Goal: Transaction & Acquisition: Purchase product/service

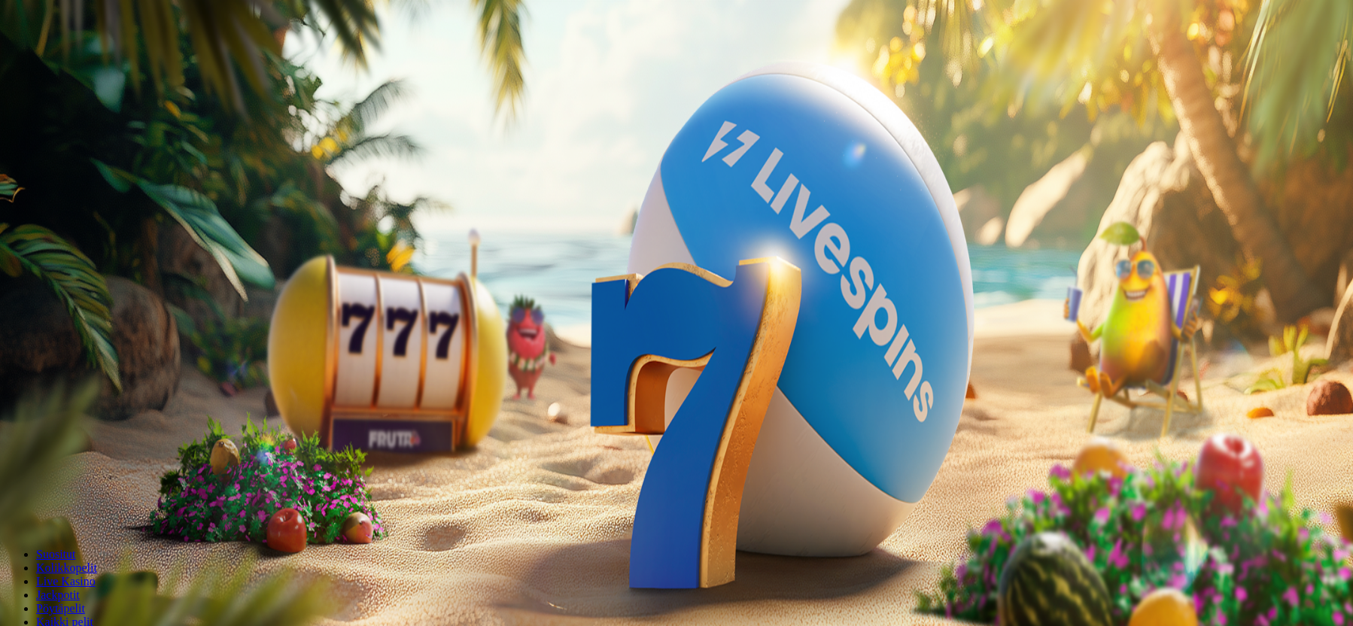
click at [46, 193] on span "Talletus" at bounding box center [29, 187] width 34 height 11
click at [113, 494] on input "***" at bounding box center [59, 501] width 107 height 15
type input "**"
click at [102, 525] on span "TALLETA JA PELAA" at bounding box center [57, 530] width 90 height 11
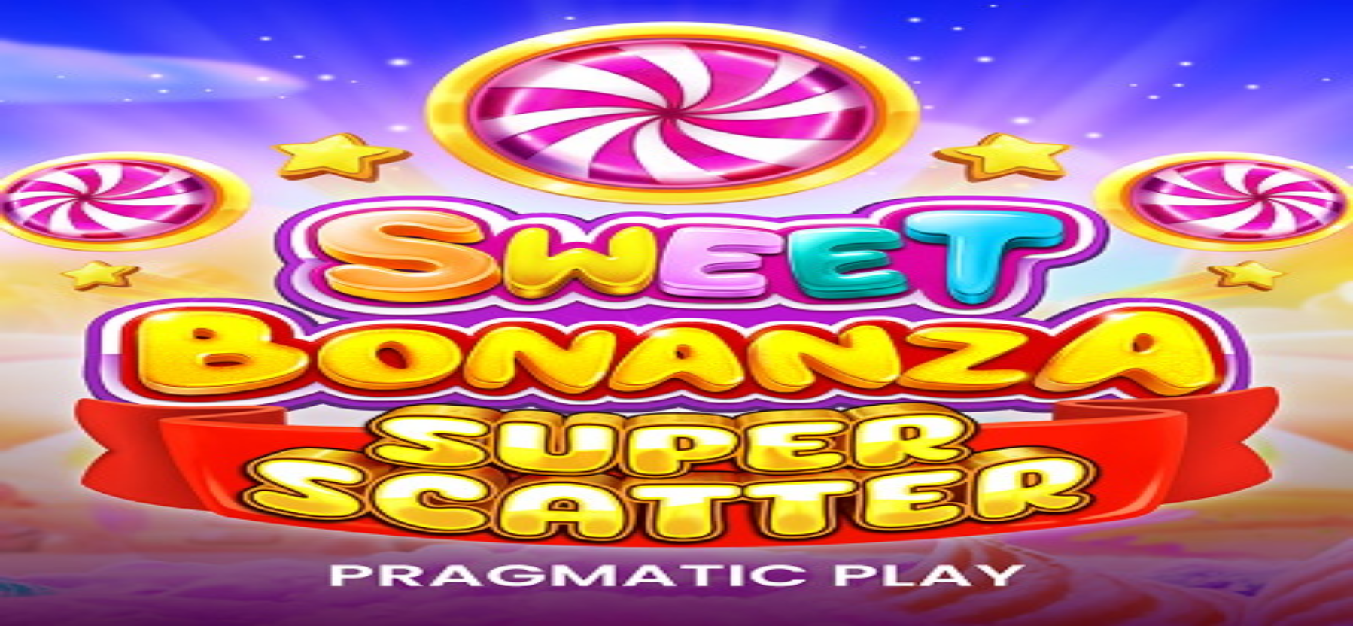
click at [847, 548] on ul "Suositut Kolikkopelit Live Kasino Jackpotit Pöytäpelit Kaikki pelit" at bounding box center [676, 588] width 1341 height 81
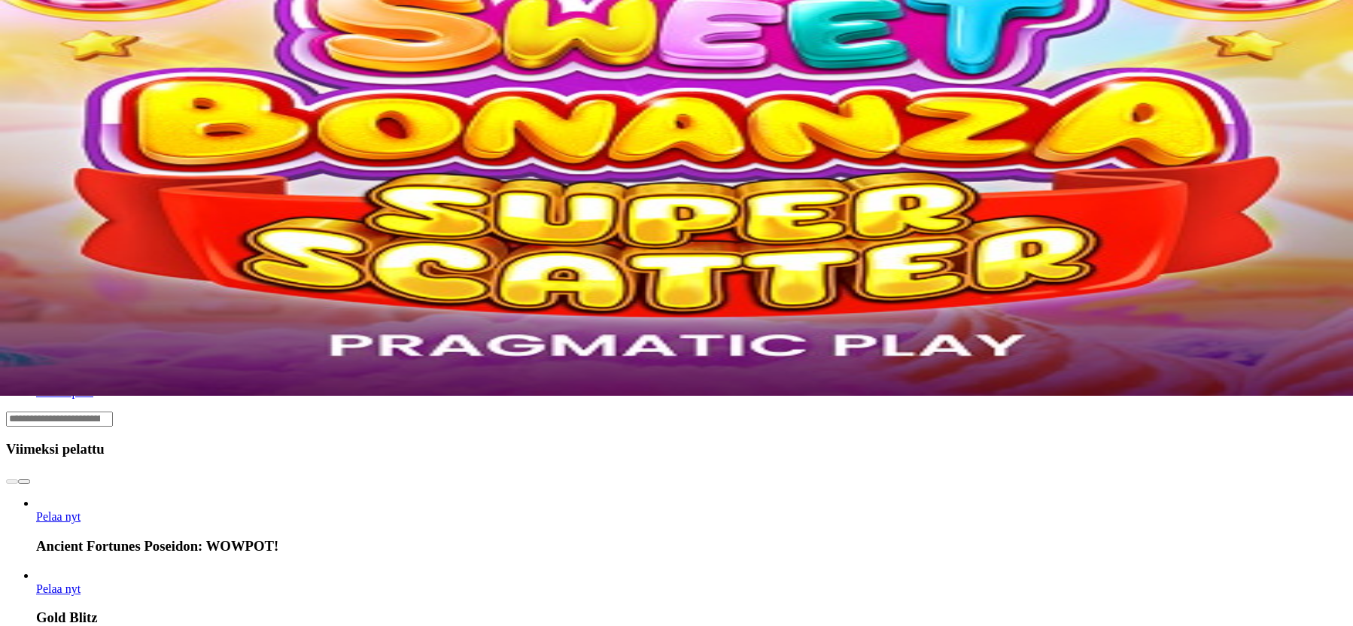
drag, startPoint x: 187, startPoint y: 271, endPoint x: 179, endPoint y: 272, distance: 7.6
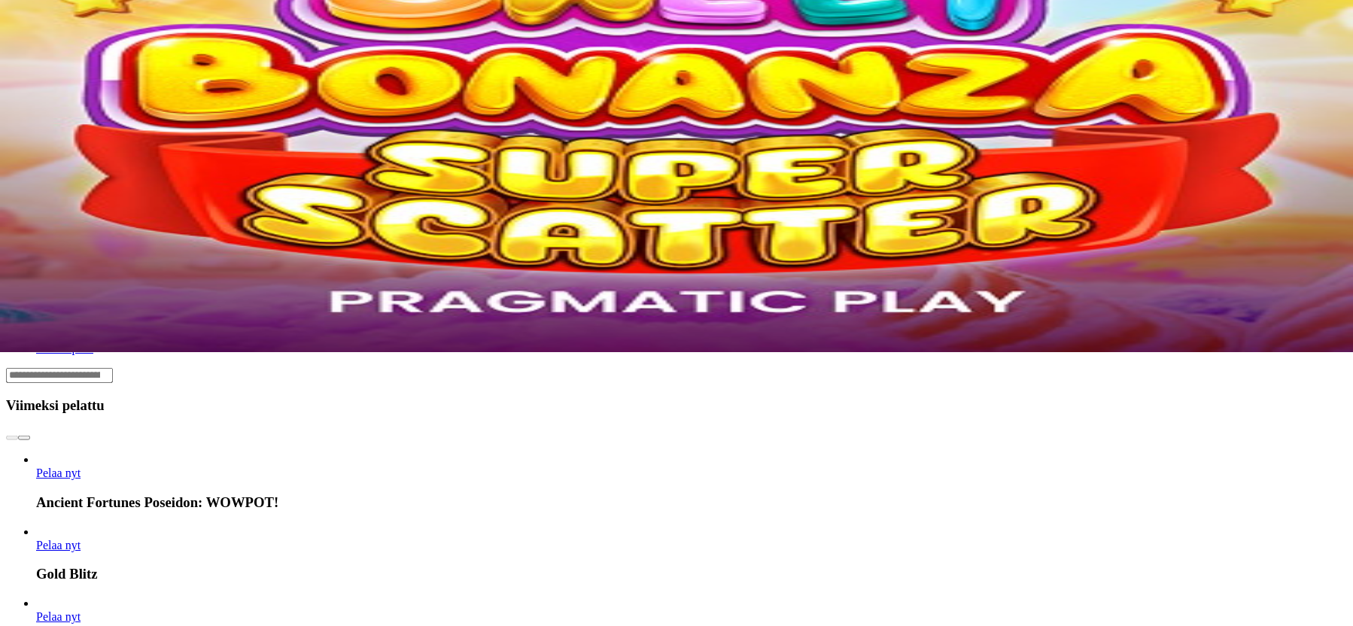
scroll to position [154, 0]
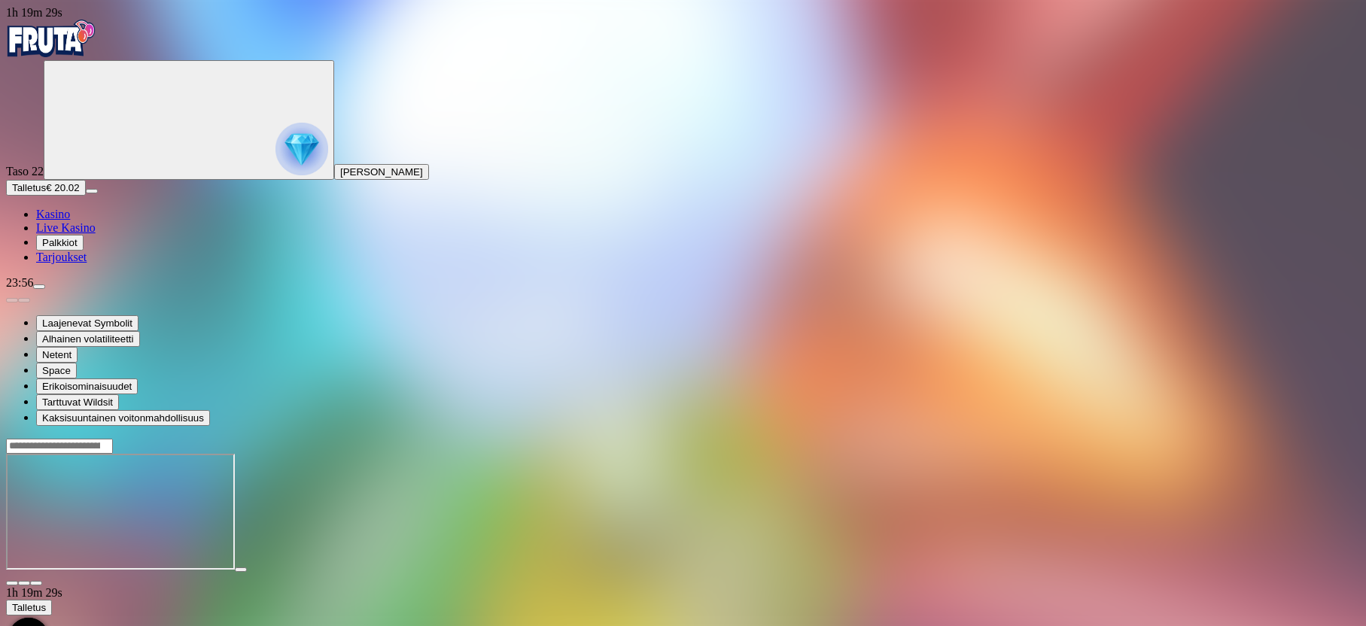
drag, startPoint x: 1240, startPoint y: 137, endPoint x: 1233, endPoint y: 134, distance: 8.1
click at [36, 583] on span "fullscreen icon" at bounding box center [36, 583] width 0 height 0
click at [89, 43] on img "Primary" at bounding box center [51, 39] width 90 height 38
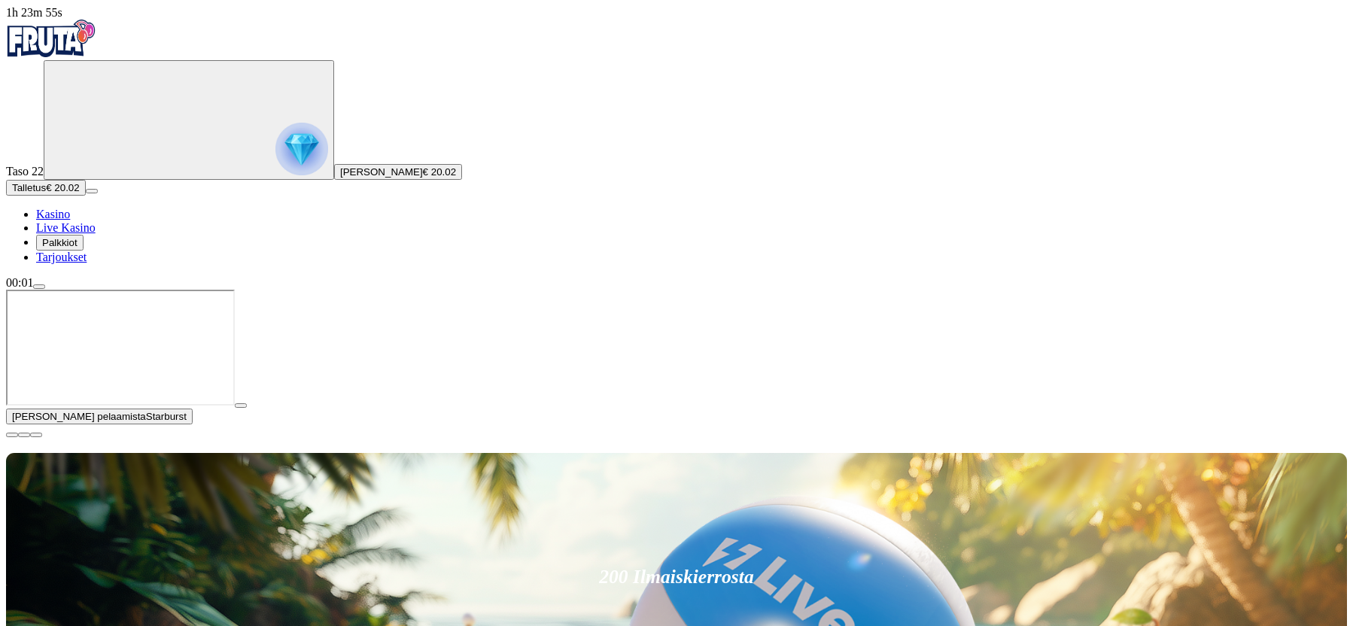
click at [247, 408] on button "button" at bounding box center [241, 405] width 12 height 5
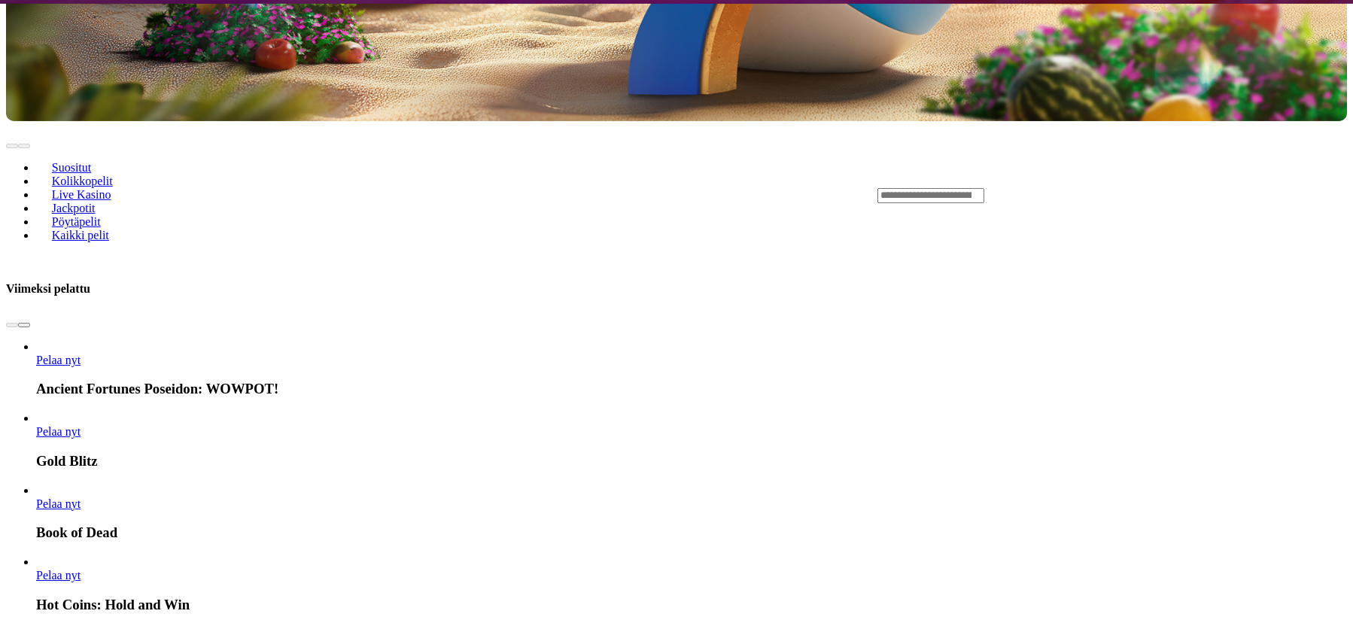
scroll to position [921, 0]
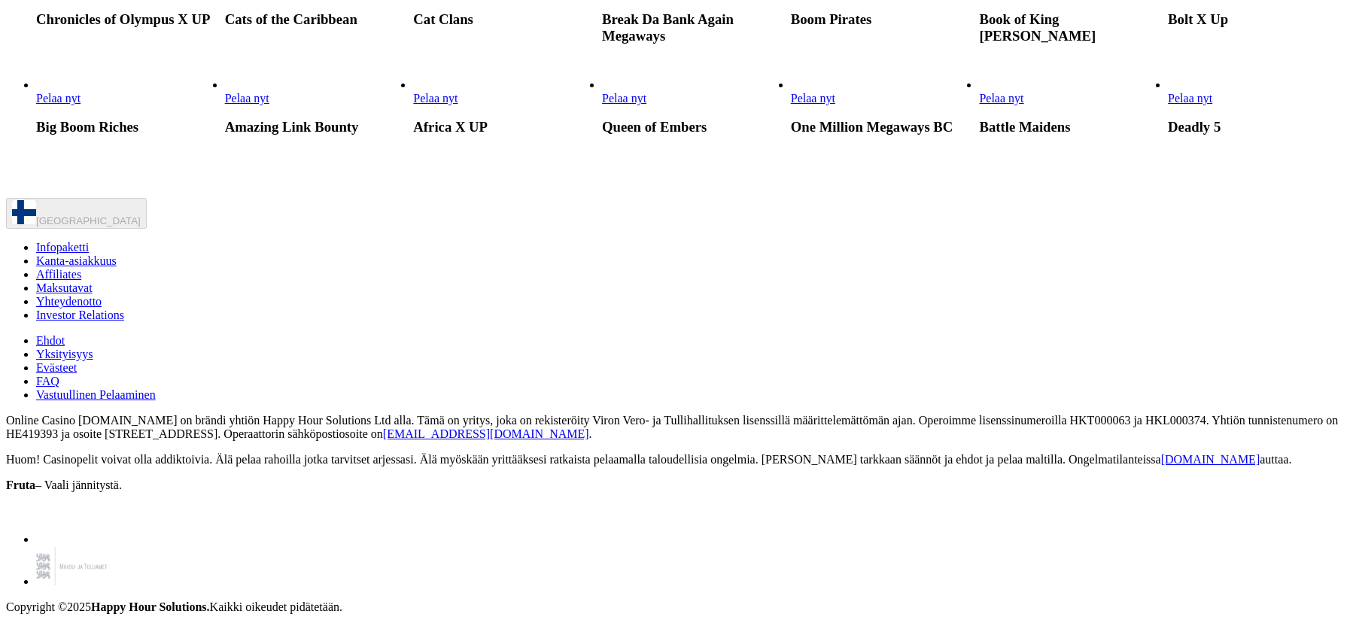
scroll to position [12896, 0]
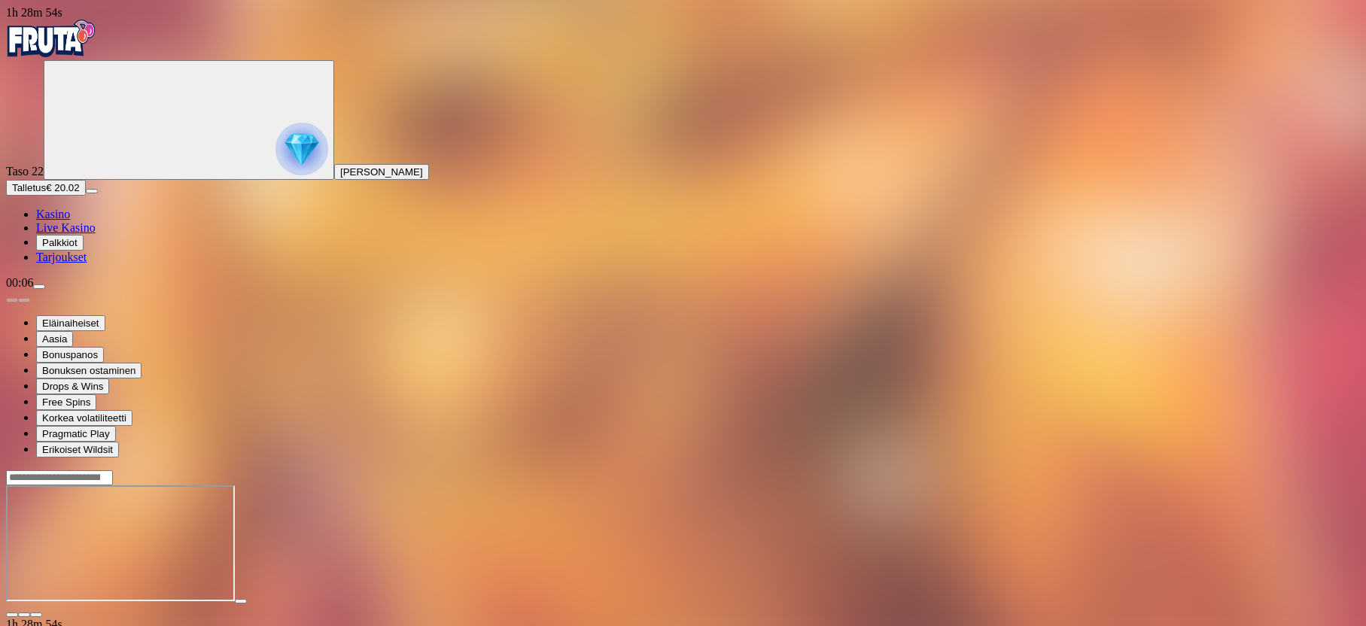
click at [36, 615] on span "fullscreen icon" at bounding box center [36, 615] width 0 height 0
click at [12, 615] on span "close icon" at bounding box center [12, 615] width 0 height 0
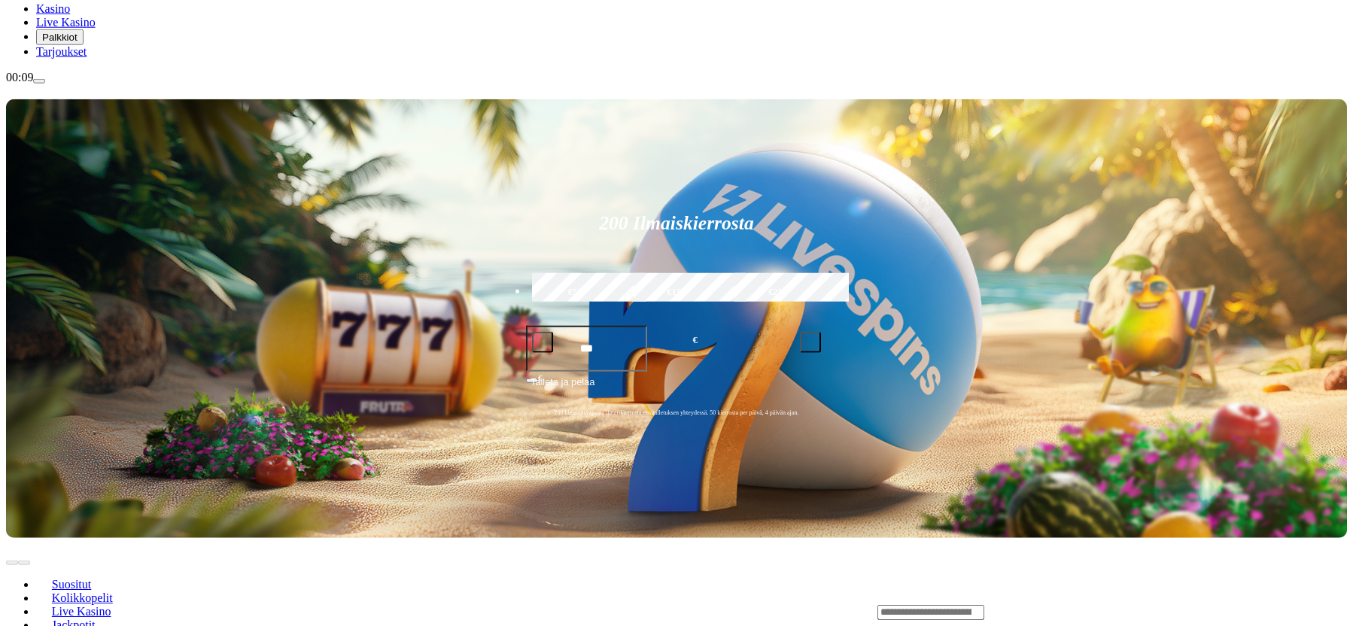
scroll to position [307, 0]
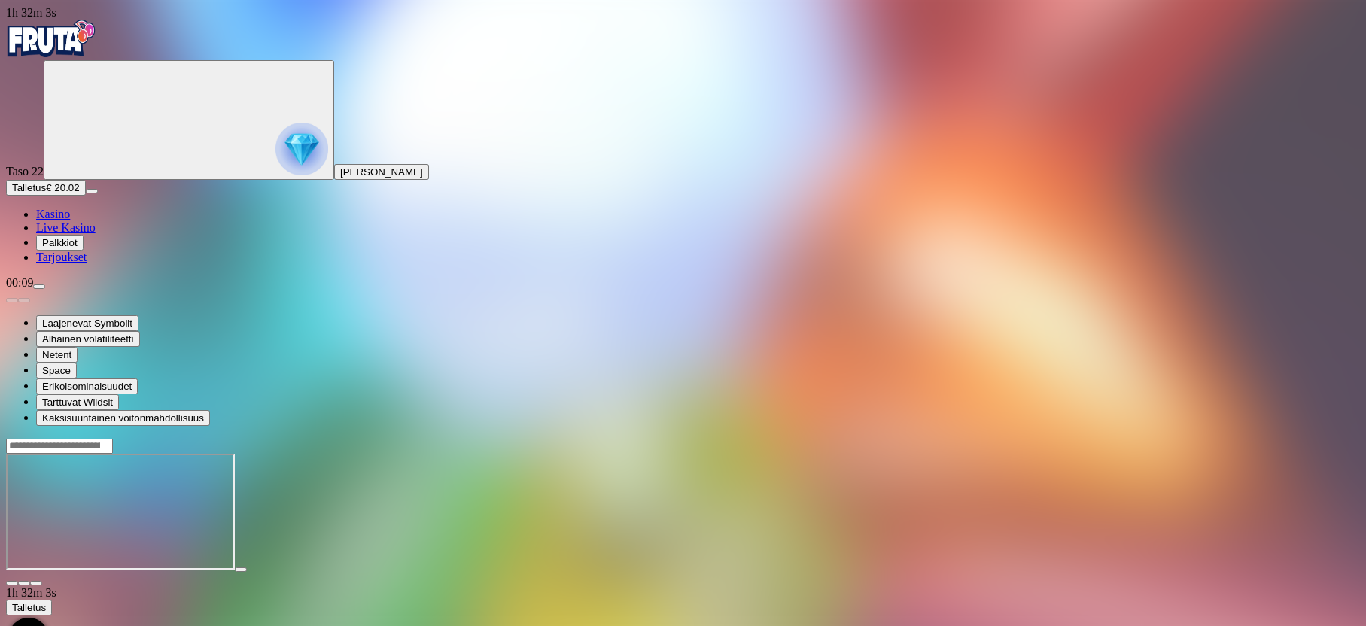
click at [1221, 438] on div at bounding box center [683, 512] width 1354 height 148
click at [36, 583] on span "fullscreen icon" at bounding box center [36, 583] width 0 height 0
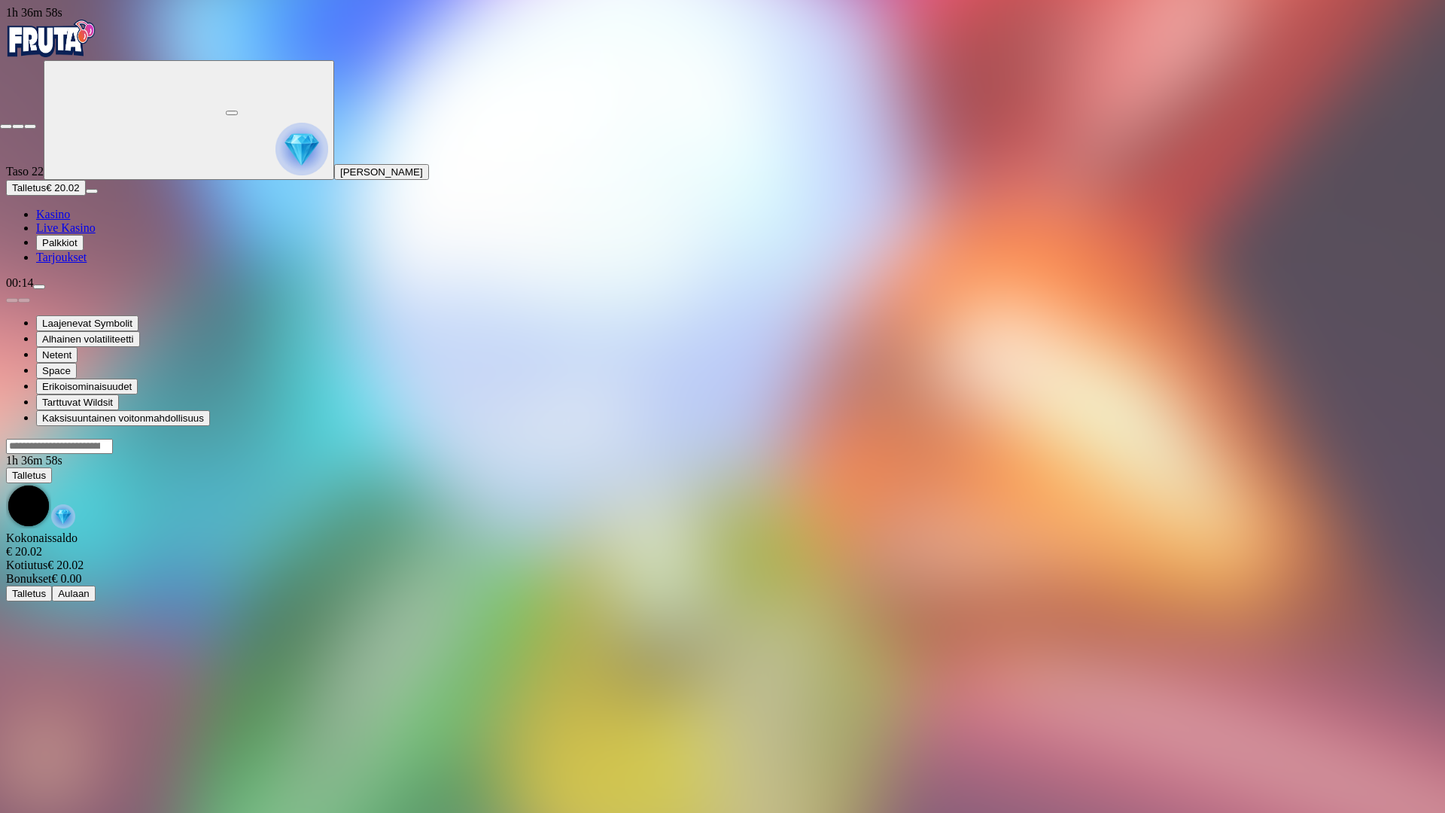
click at [6, 126] on span "close icon" at bounding box center [6, 126] width 0 height 0
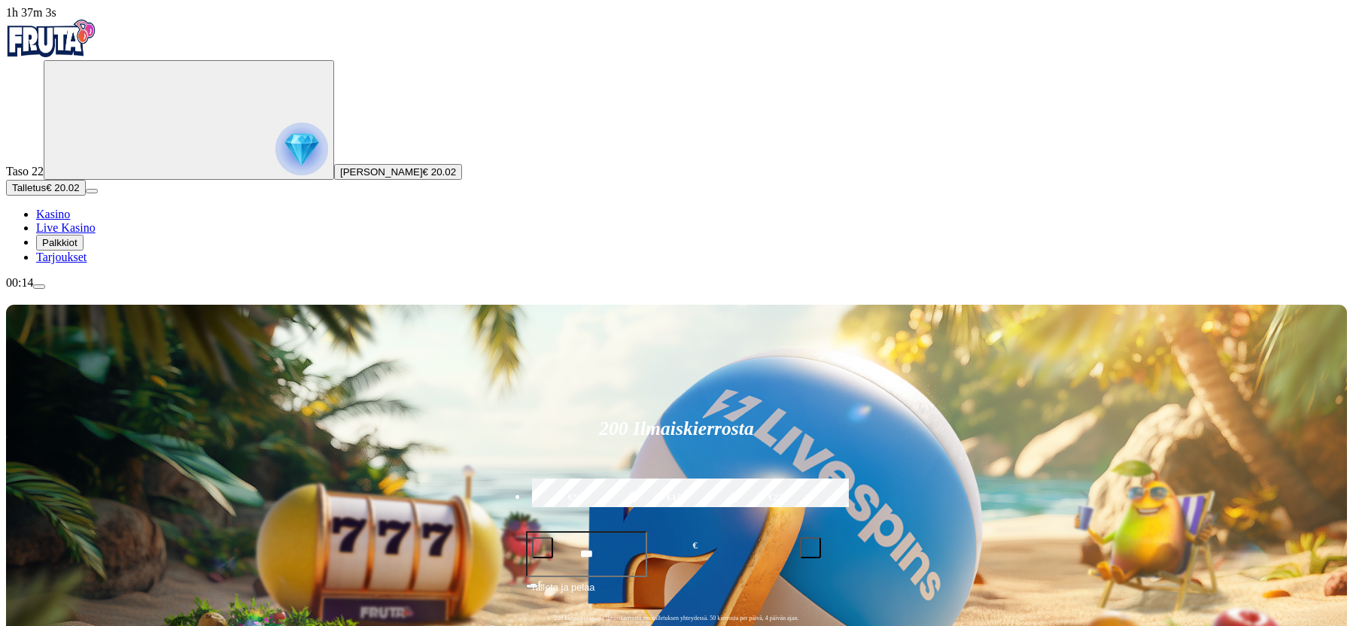
scroll to position [307, 0]
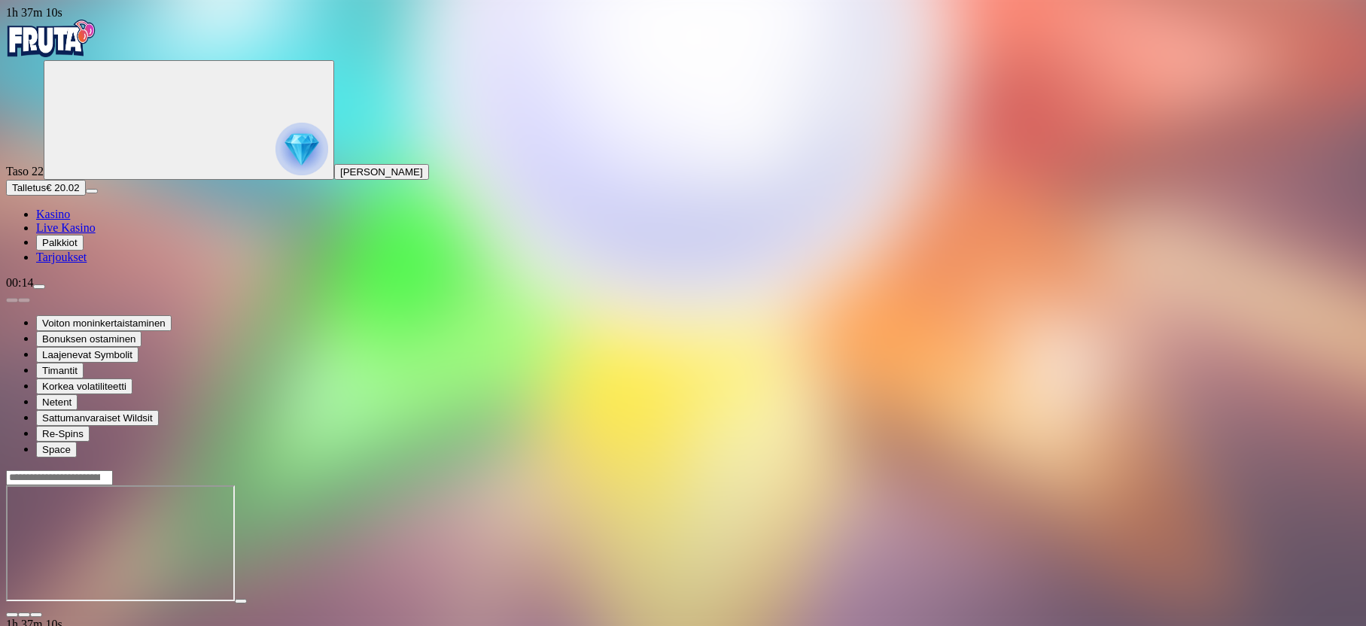
click at [36, 615] on span "fullscreen icon" at bounding box center [36, 615] width 0 height 0
click at [42, 613] on button "button" at bounding box center [36, 615] width 12 height 5
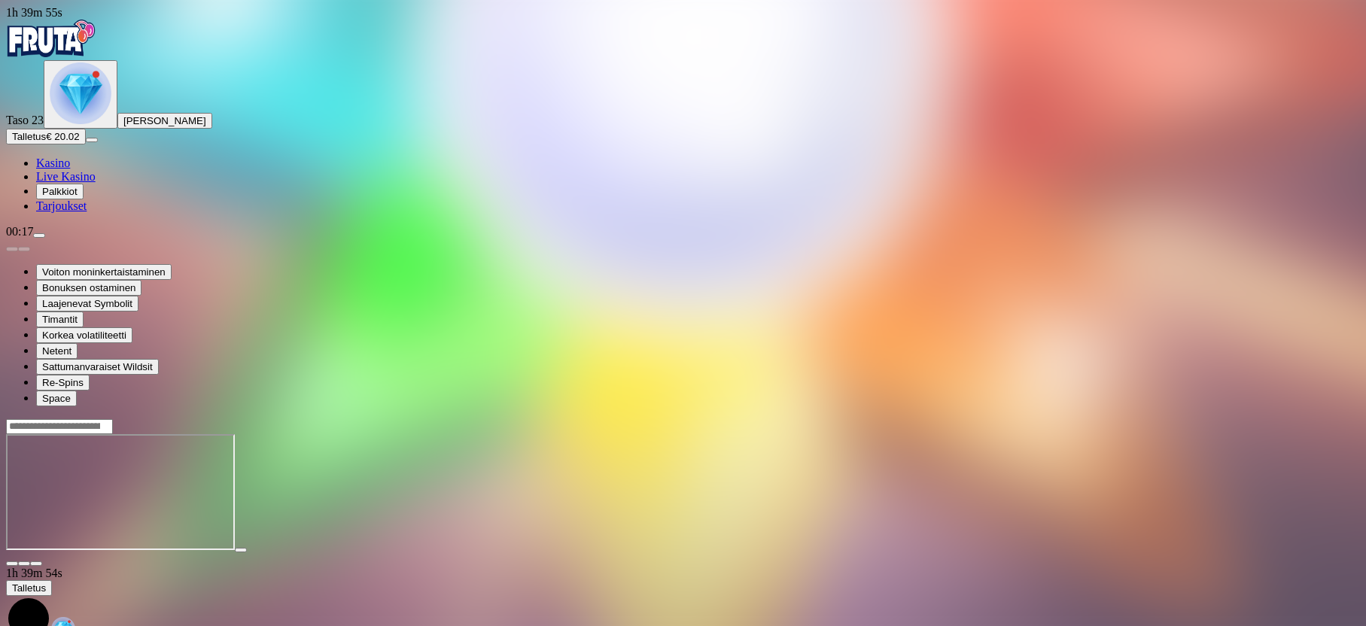
click at [82, 124] on img "Primary" at bounding box center [81, 93] width 62 height 62
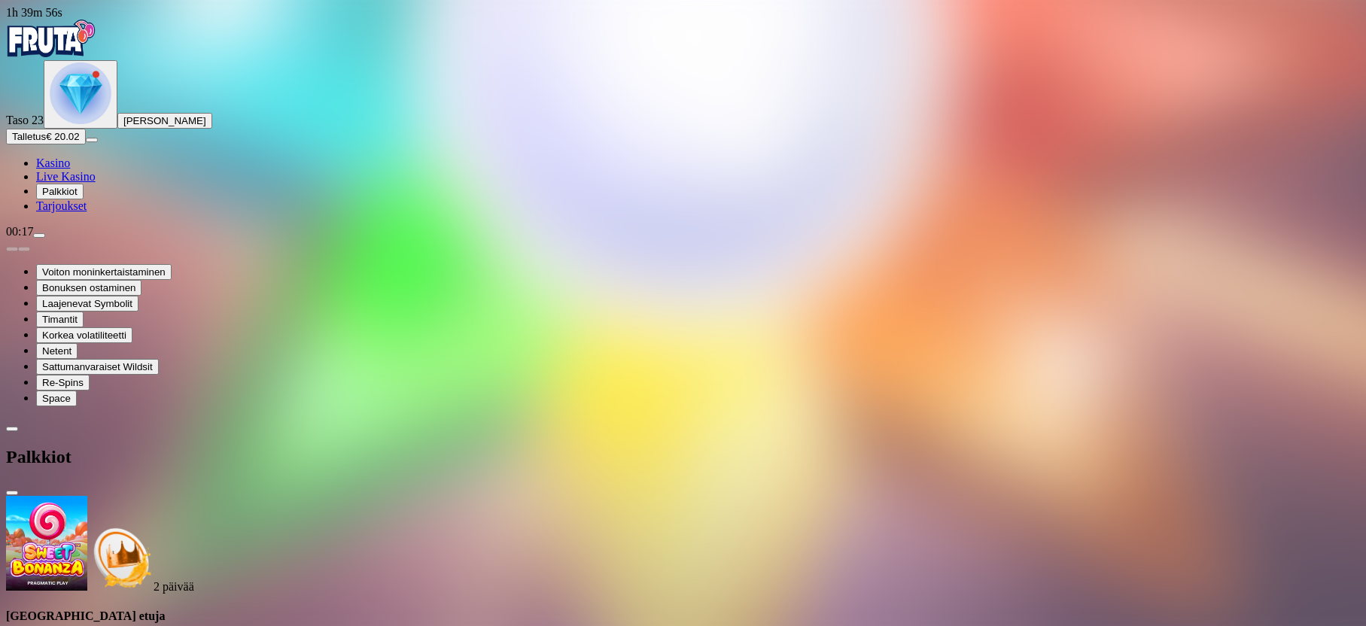
scroll to position [256, 0]
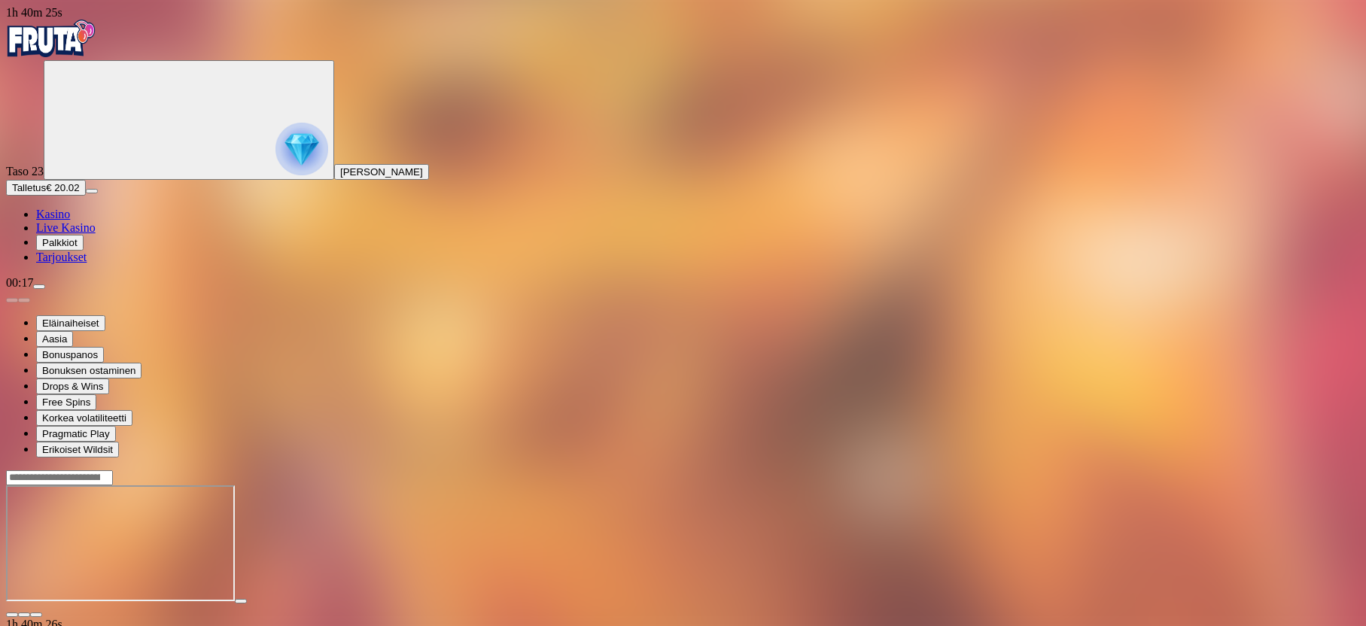
click at [78, 248] on span "Palkkiot" at bounding box center [59, 242] width 35 height 11
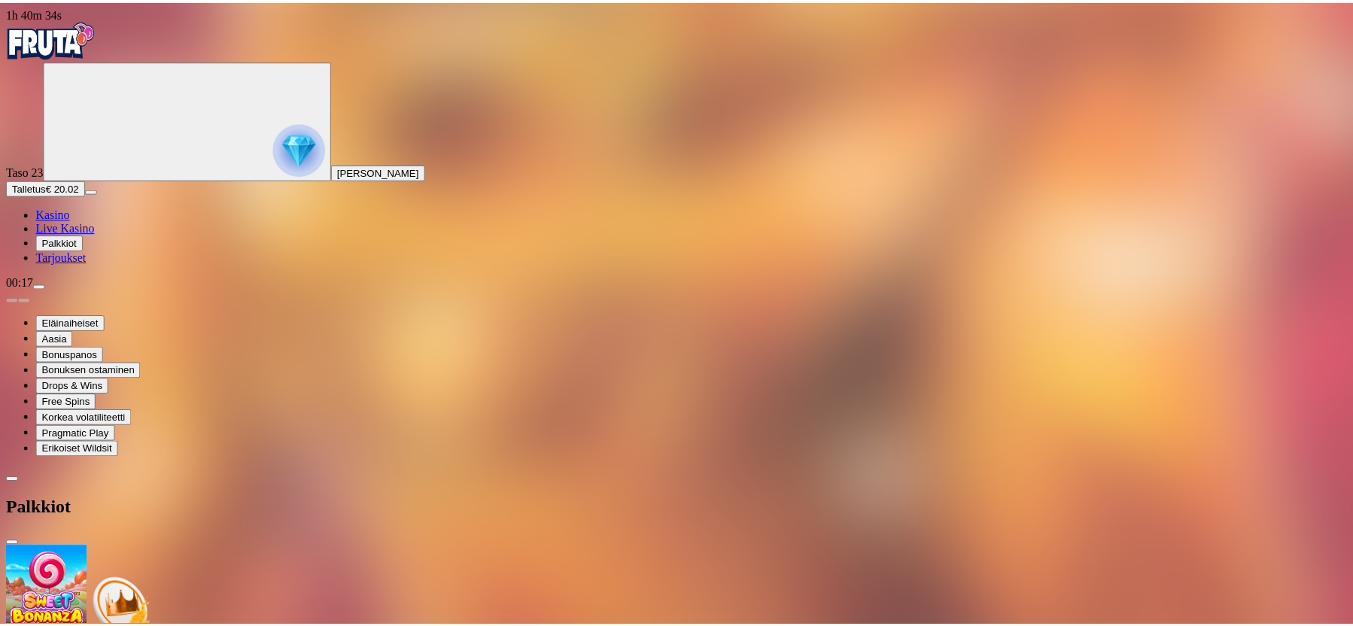
scroll to position [137, 0]
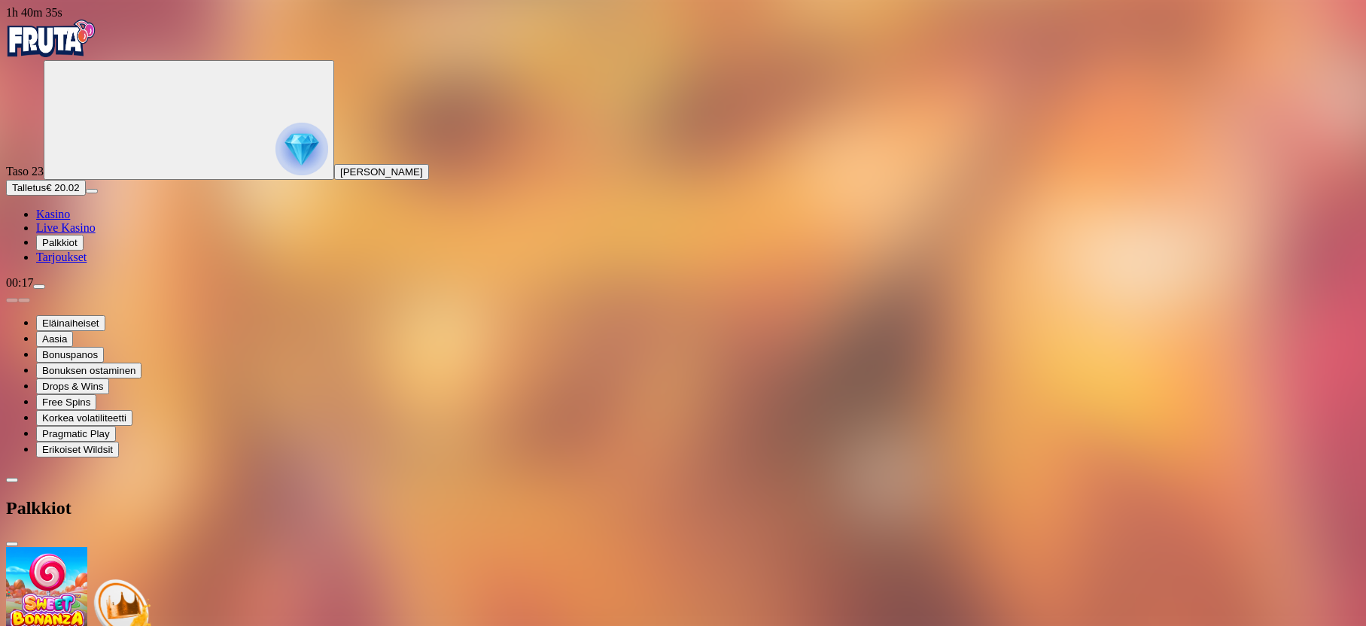
click at [102, 264] on ul "Kasino Live Kasino Palkkiot Tarjoukset" at bounding box center [683, 236] width 1354 height 56
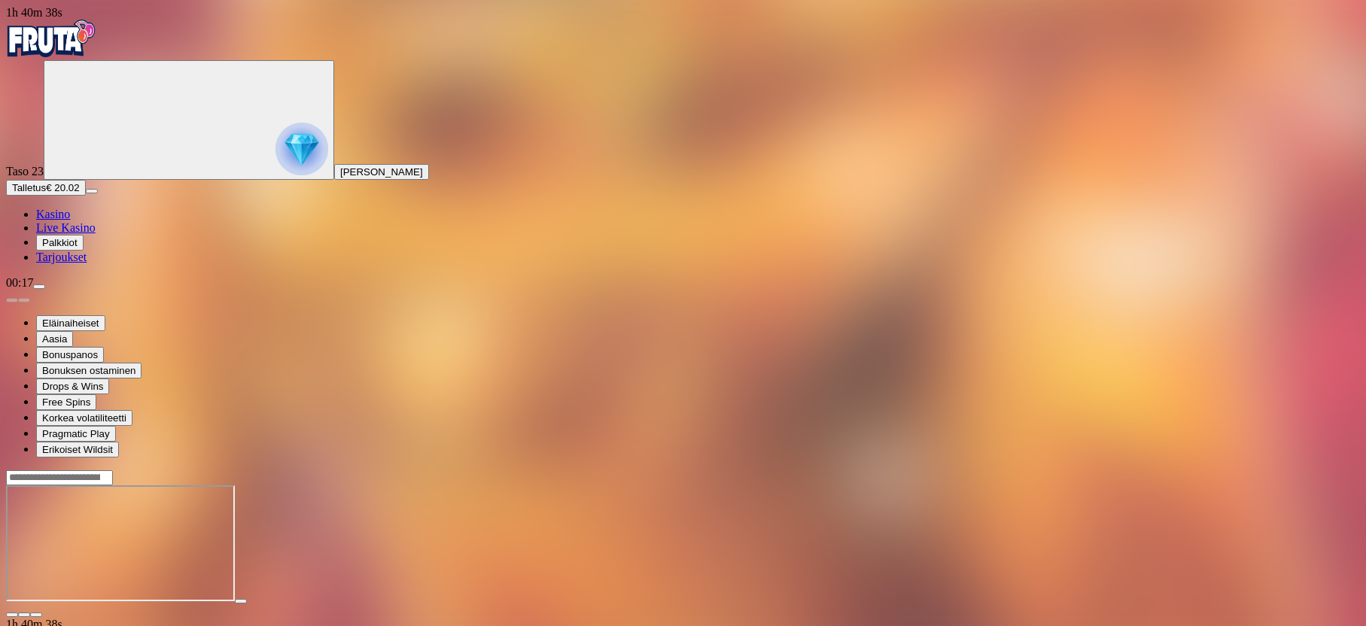
click at [88, 32] on img "Primary" at bounding box center [51, 39] width 90 height 38
click at [96, 56] on img "Primary" at bounding box center [51, 39] width 90 height 38
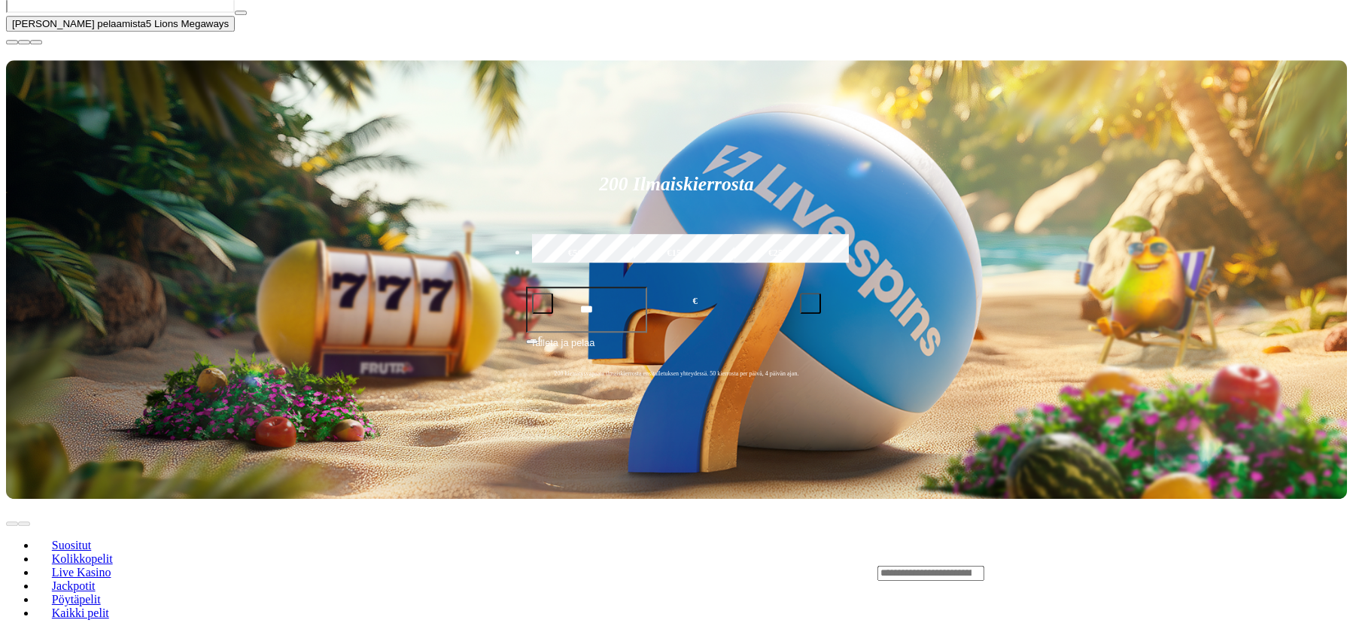
scroll to position [384, 0]
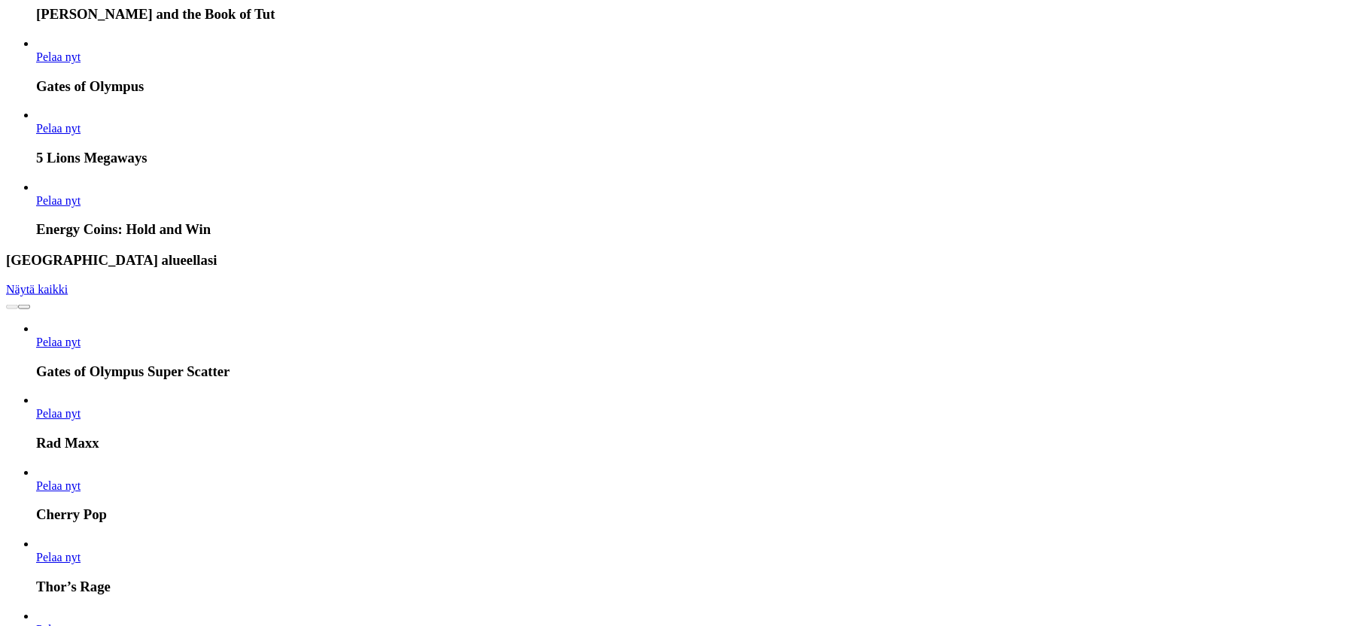
scroll to position [1305, 0]
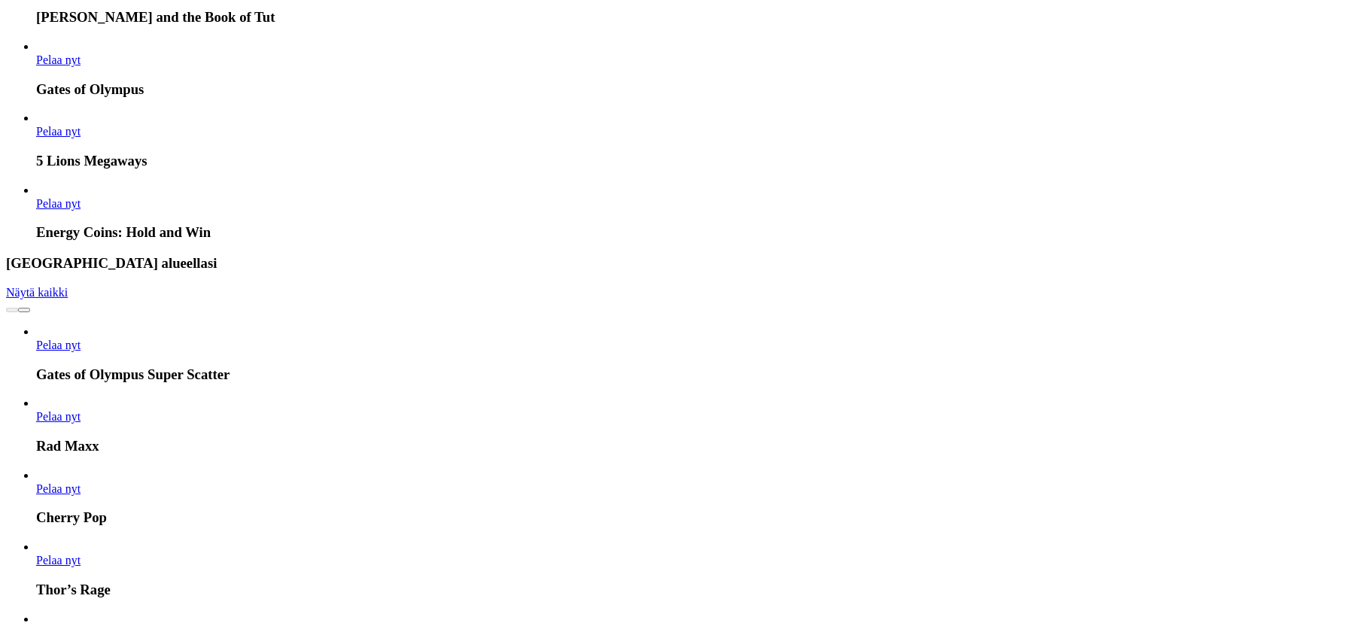
scroll to position [1305, 0]
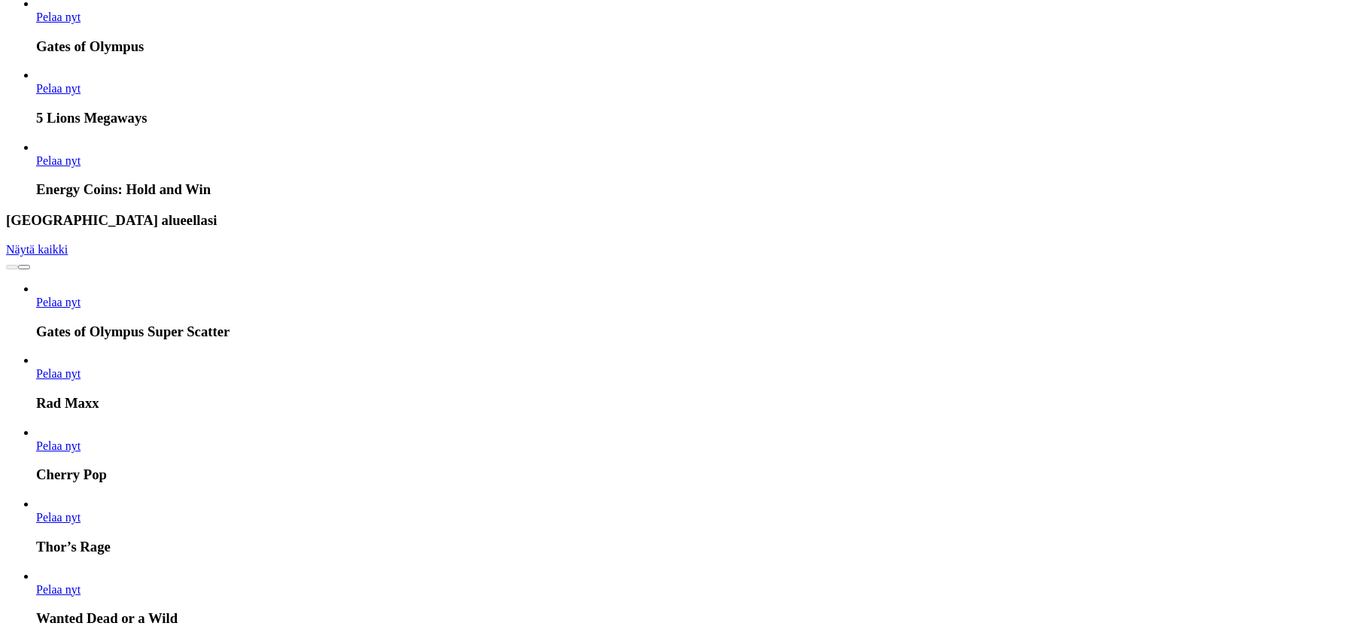
drag, startPoint x: 227, startPoint y: 114, endPoint x: 354, endPoint y: 111, distance: 128.0
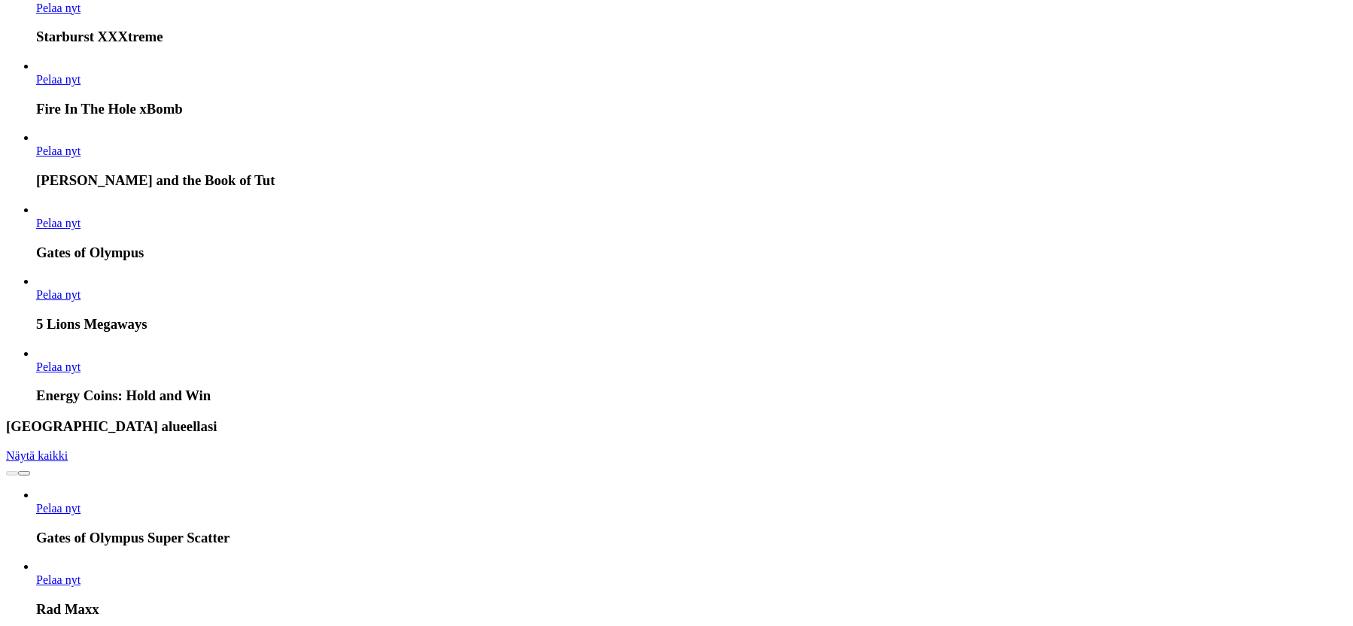
scroll to position [1151, 0]
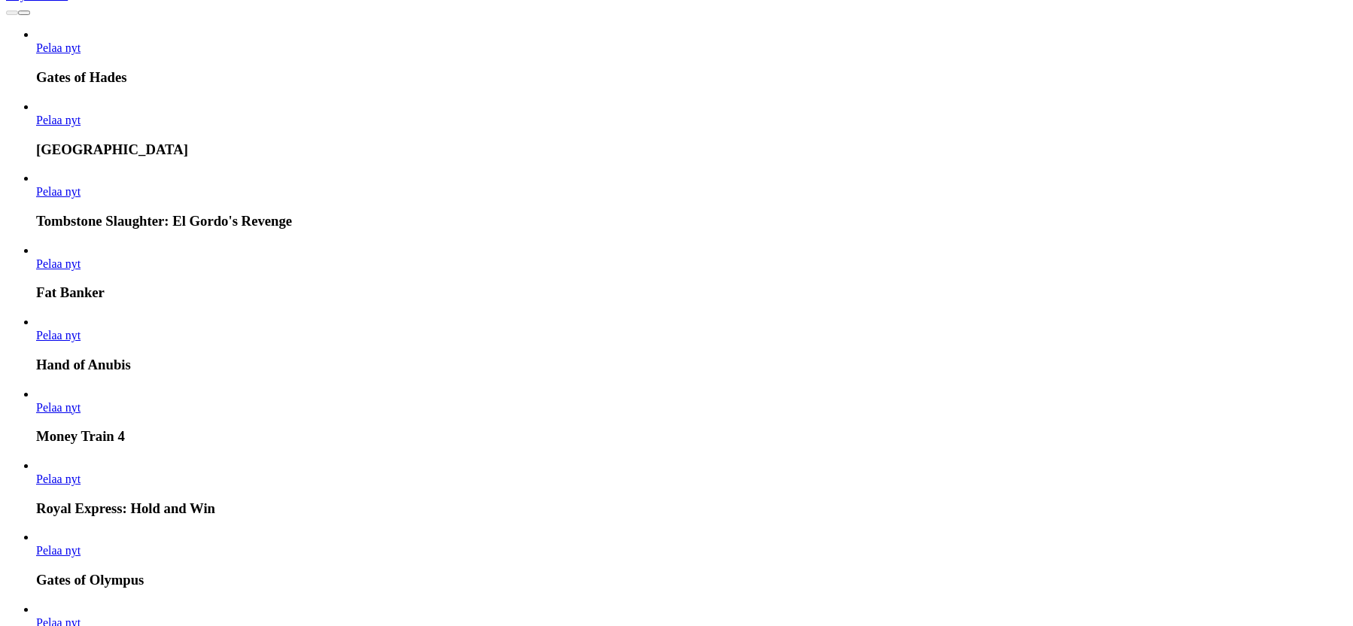
scroll to position [3838, 0]
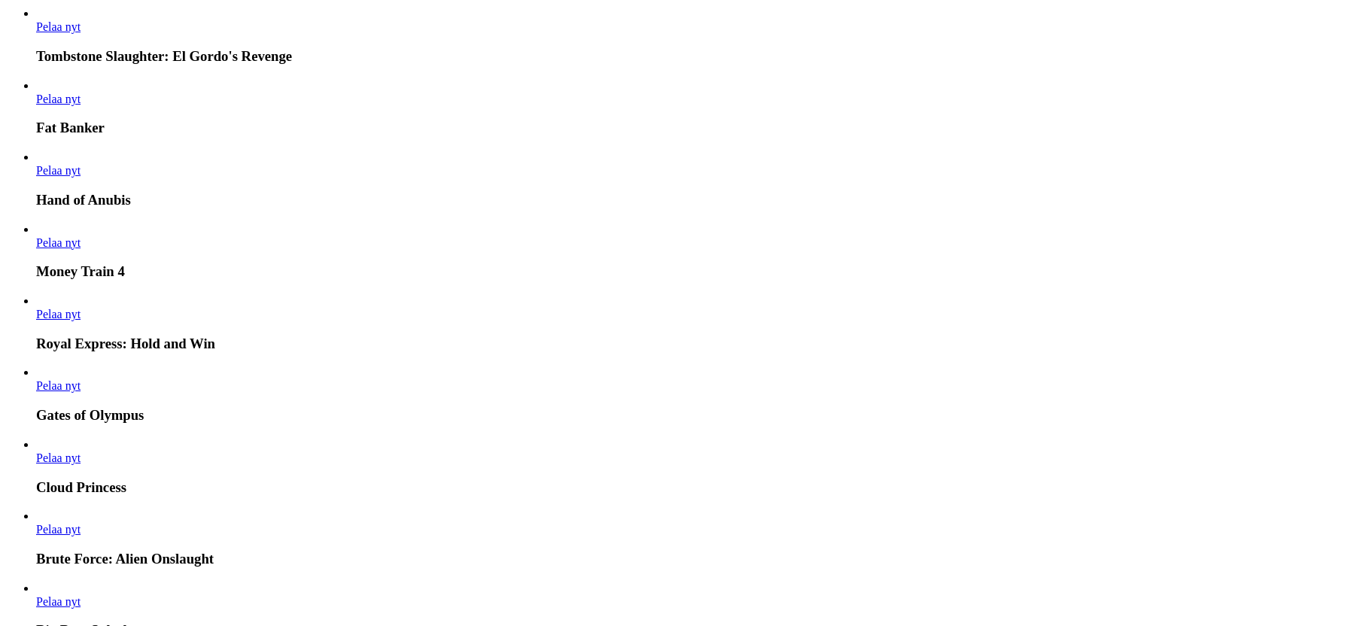
scroll to position [3685, 0]
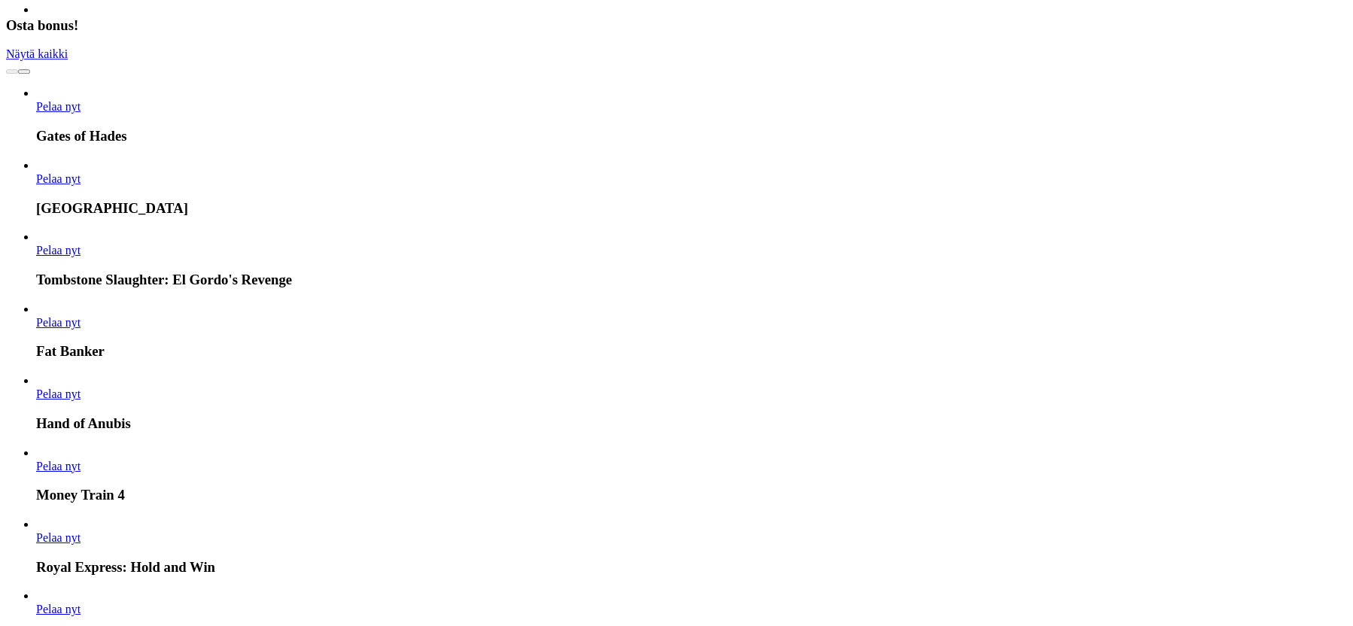
scroll to position [3454, 0]
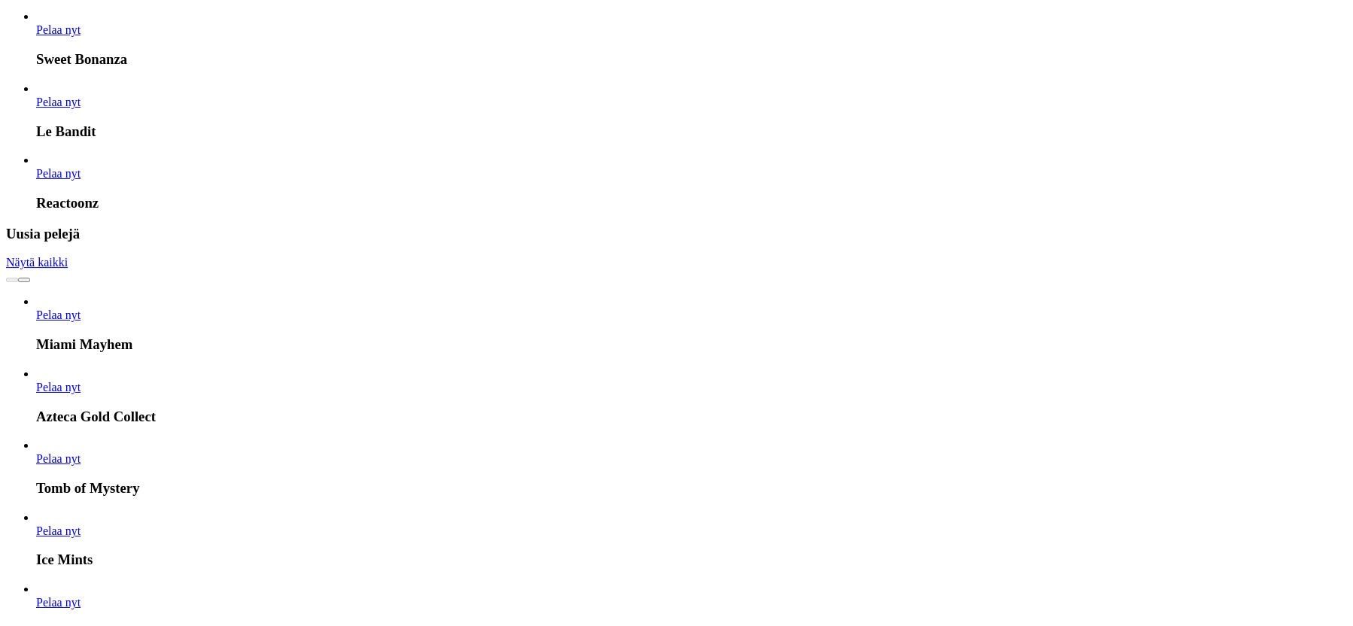
scroll to position [2149, 0]
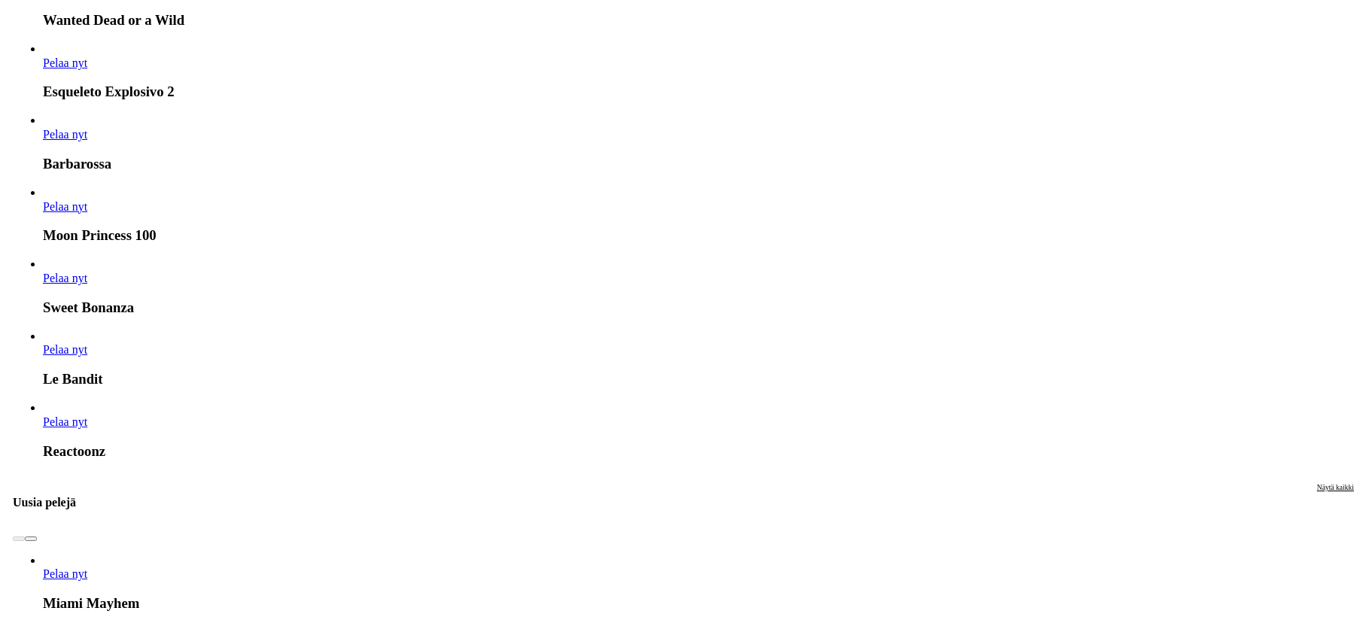
scroll to position [0, 0]
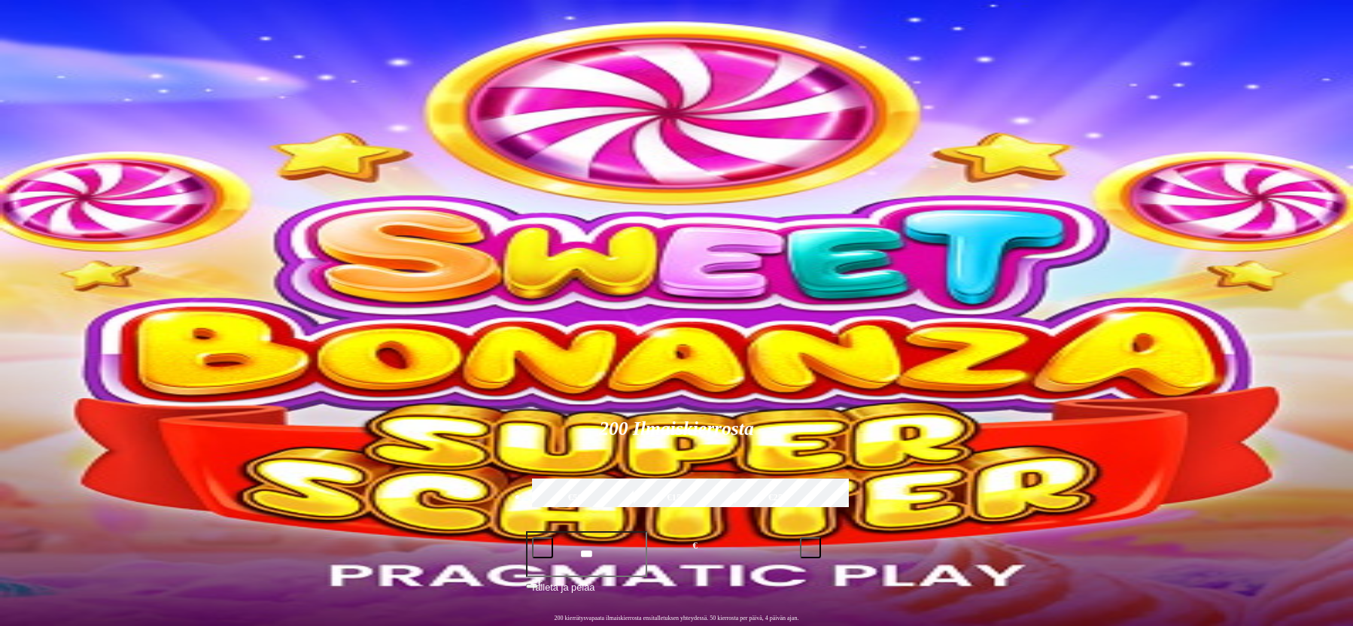
type input "**********"
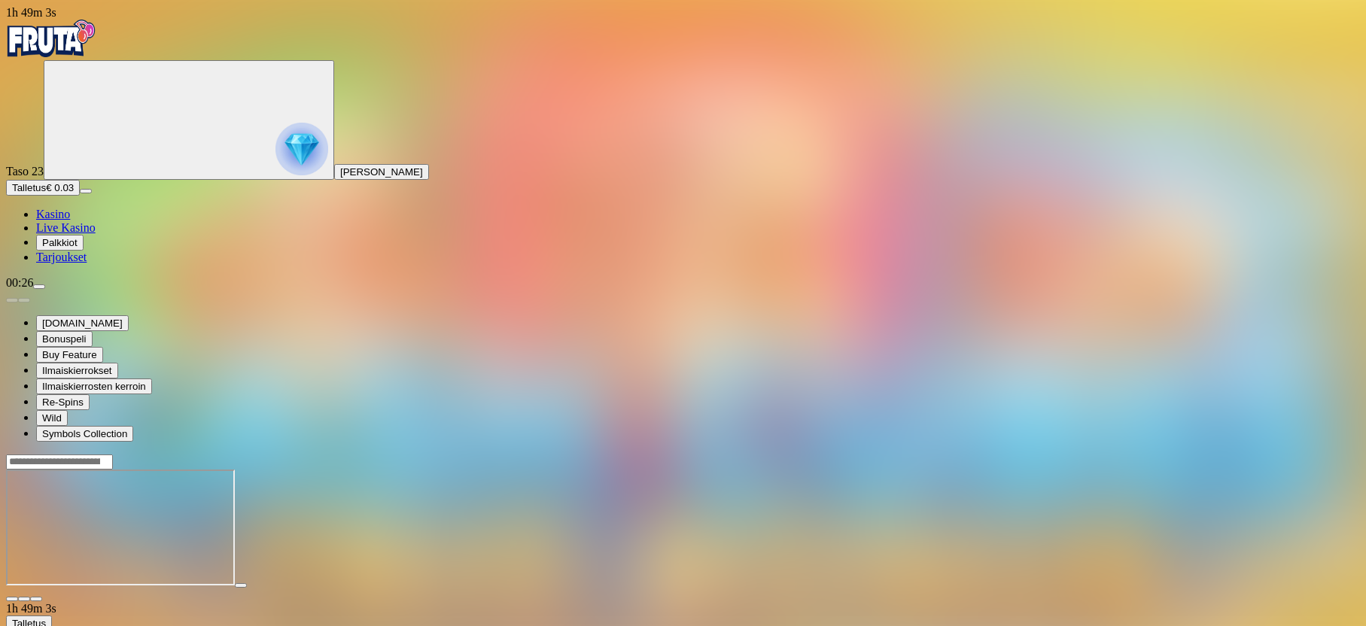
click at [80, 196] on button "Talletus € 0.03" at bounding box center [43, 188] width 74 height 16
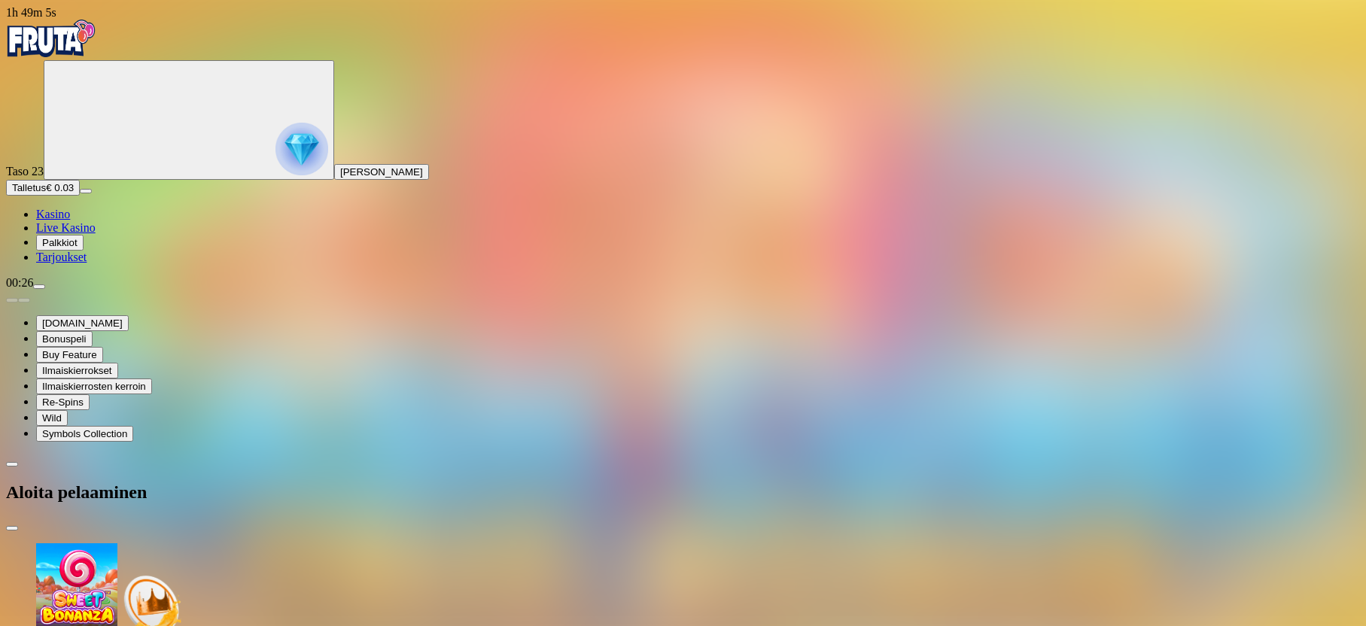
drag, startPoint x: 200, startPoint y: 328, endPoint x: 149, endPoint y: 324, distance: 51.3
type input "**"
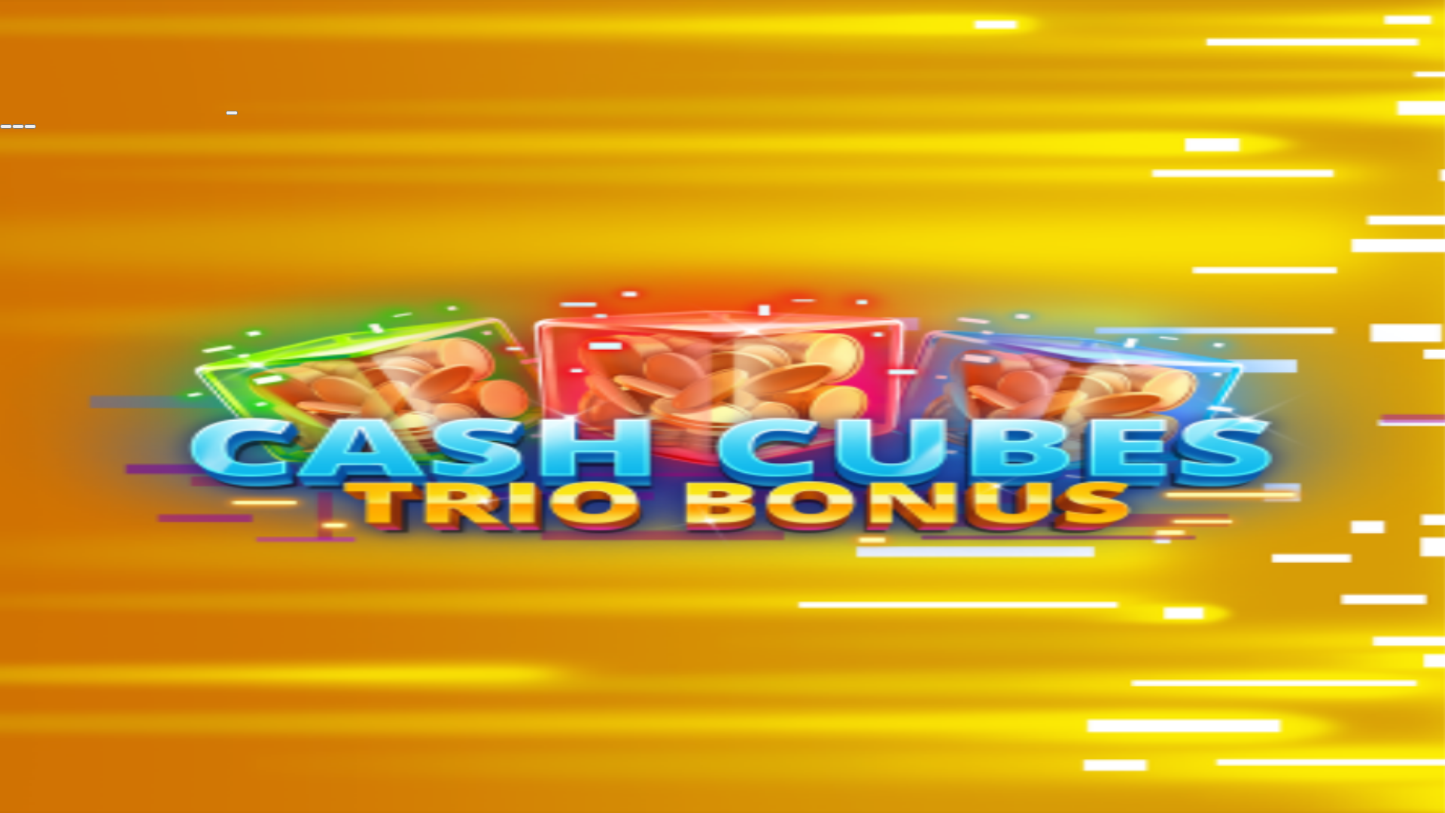
click at [30, 126] on span "fullscreen-exit icon" at bounding box center [30, 126] width 0 height 0
